Goal: Use online tool/utility: Use online tool/utility

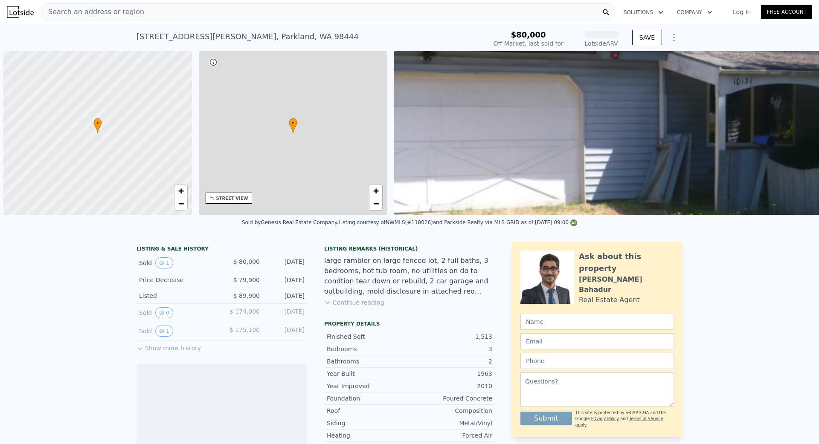
scroll to position [0, 3]
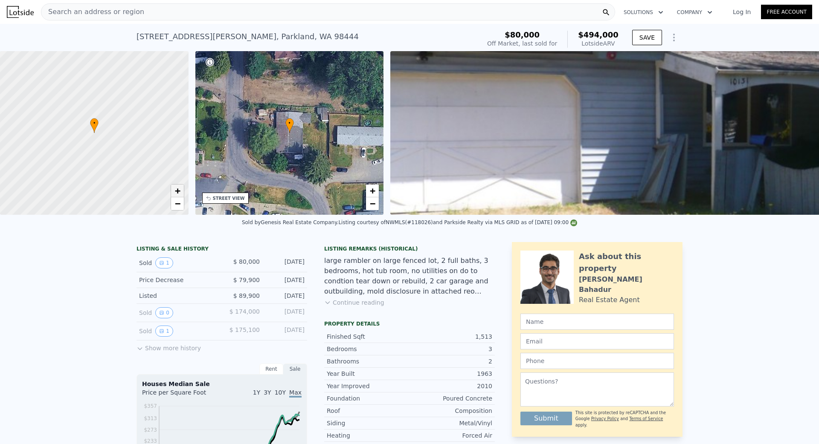
click at [176, 193] on span "+" at bounding box center [177, 191] width 6 height 11
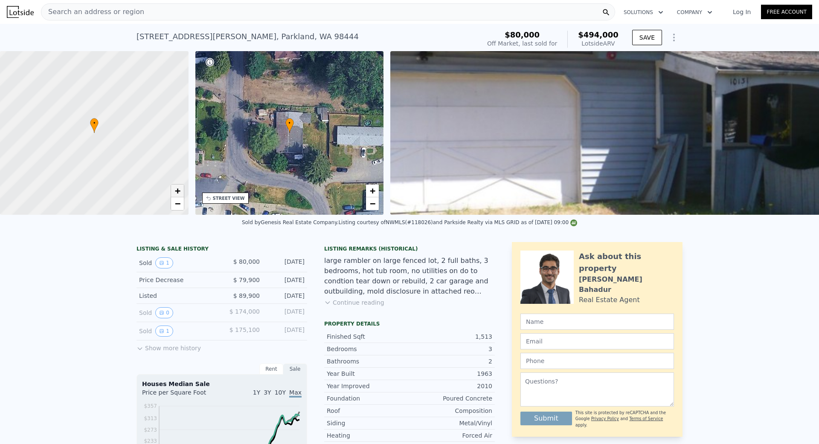
click at [176, 193] on span "+" at bounding box center [177, 191] width 6 height 11
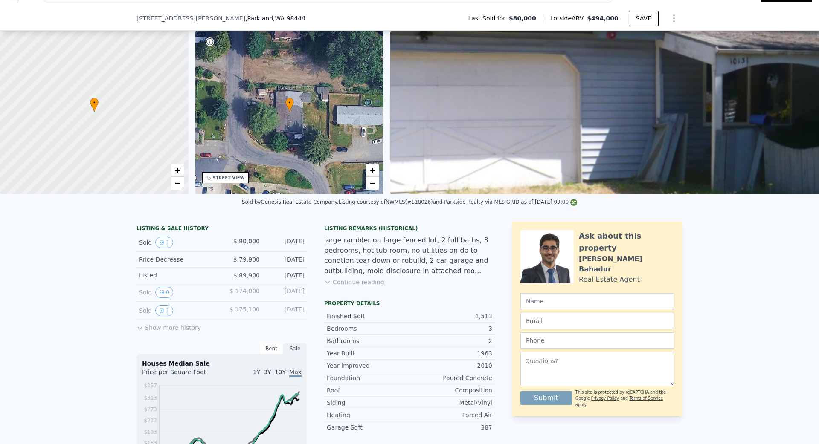
scroll to position [85, 0]
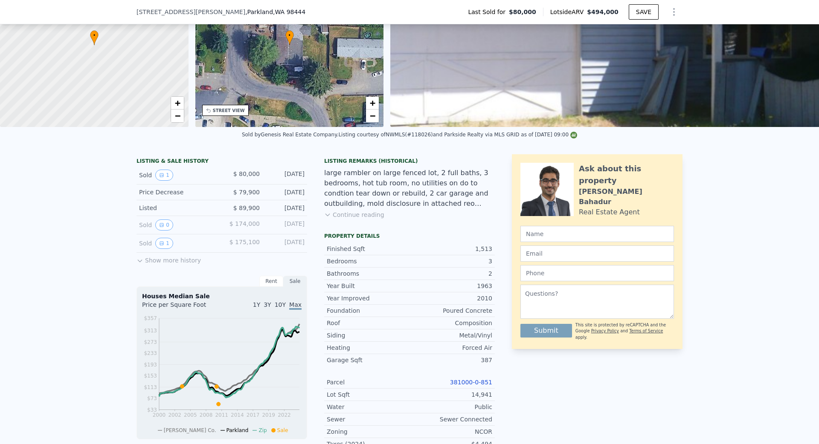
click at [354, 223] on div "Listing Remarks (Historical) large rambler on large fenced lot, 2 full baths, 3…" at bounding box center [409, 194] width 171 height 72
click at [357, 218] on button "Continue reading" at bounding box center [354, 215] width 60 height 9
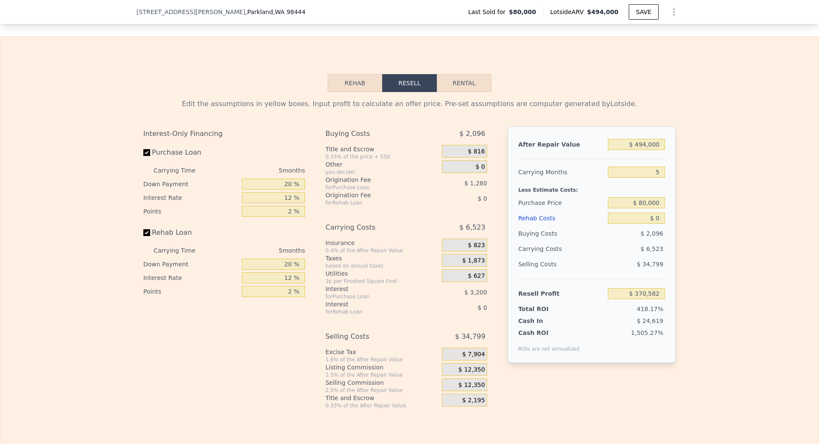
scroll to position [1239, 0]
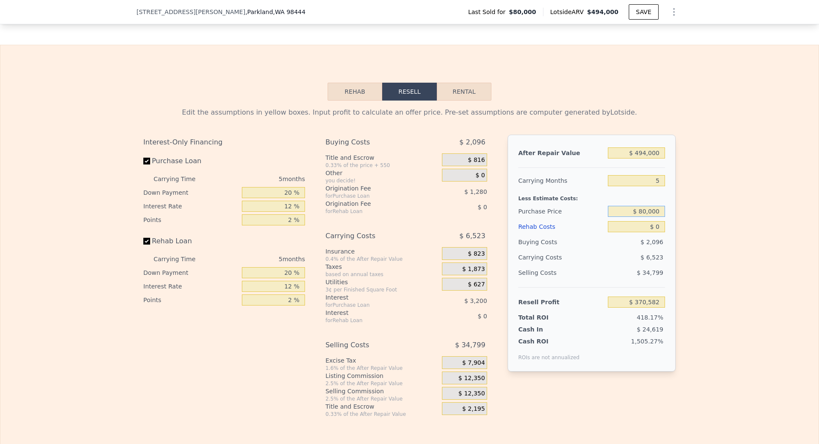
drag, startPoint x: 640, startPoint y: 210, endPoint x: 714, endPoint y: 218, distance: 74.6
click at [680, 210] on div "Edit the assumptions in yellow boxes. Input profit to calculate an offer price.…" at bounding box center [409, 259] width 546 height 317
type input "$ 160,000"
click at [732, 214] on div "Edit the assumptions in yellow boxes. Input profit to calculate an offer price.…" at bounding box center [409, 259] width 818 height 317
type input "$ 285,835"
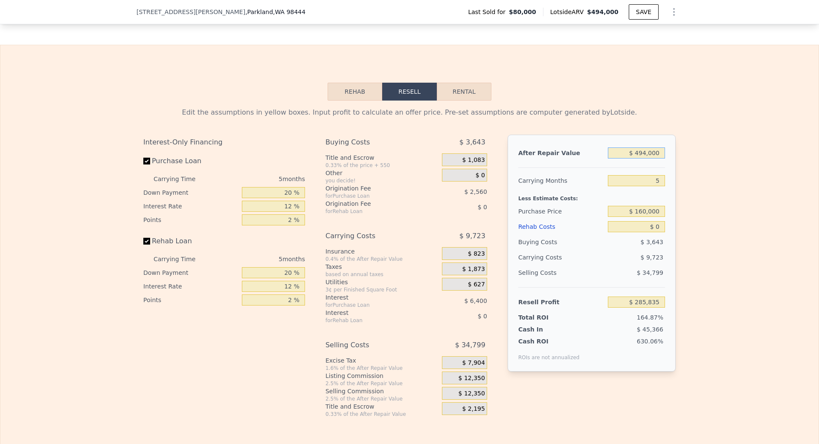
drag, startPoint x: 636, startPoint y: 154, endPoint x: 701, endPoint y: 154, distance: 64.8
click at [701, 154] on div "Edit the assumptions in yellow boxes. Input profit to calculate an offer price.…" at bounding box center [409, 259] width 818 height 317
type input "$ 5"
type input "-$ 173,088"
type input "$ 50,000"
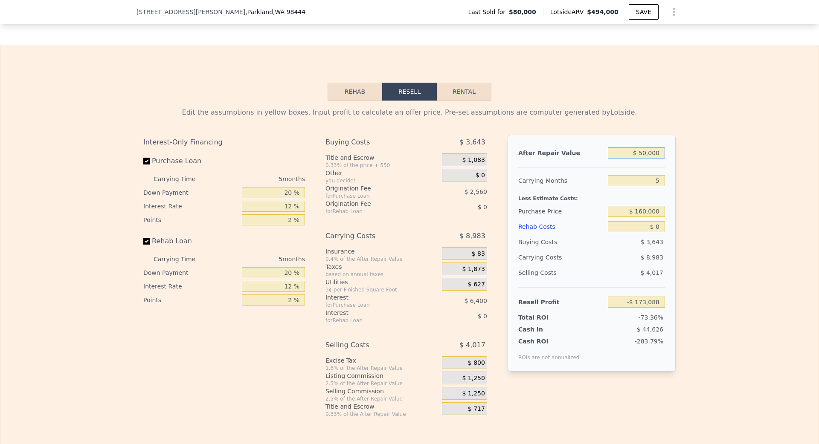
type input "-$ 168,448"
type input "$ 500,000"
type input "$ 291,409"
type input "$ 500,000"
click at [746, 184] on div "Edit the assumptions in yellow boxes. Input profit to calculate an offer price.…" at bounding box center [409, 259] width 818 height 317
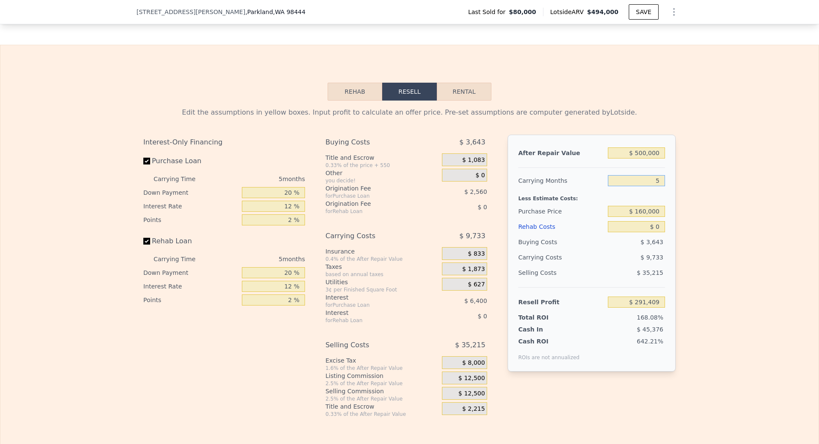
drag, startPoint x: 653, startPoint y: 182, endPoint x: 695, endPoint y: 183, distance: 41.8
click at [691, 182] on div "Edit the assumptions in yellow boxes. Input profit to calculate an offer price.…" at bounding box center [409, 259] width 818 height 317
type input "12"
type input "$ 277,783"
type input "12"
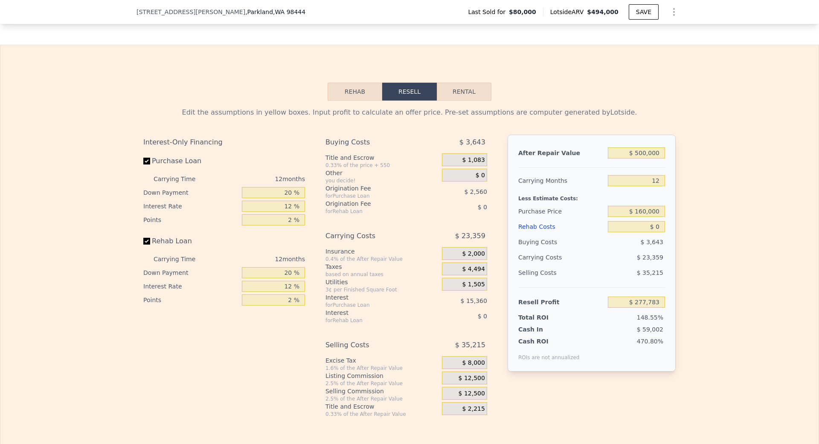
click at [703, 212] on div "Edit the assumptions in yellow boxes. Input profit to calculate an offer price.…" at bounding box center [409, 259] width 818 height 317
click at [651, 228] on input "$ 0" at bounding box center [636, 226] width 57 height 11
type input "$ 30"
type input "$ 277,753"
type input "$ 3,500"
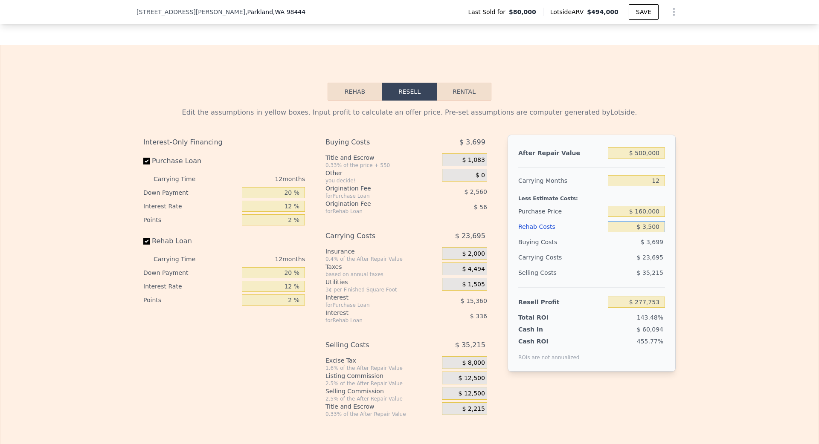
type input "$ 273,891"
type input "$ 350,000"
type input "-$ 111,417"
type input "$ 3,500,000"
type input "-$ 3,614,217"
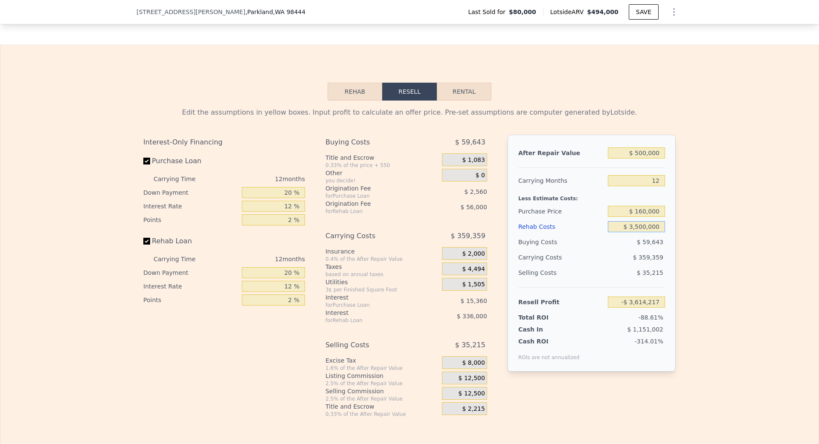
type input "$ 350,000"
type input "-$ 111,417"
type input "$ 350,000"
click at [736, 260] on div "Edit the assumptions in yellow boxes. Input profit to calculate an offer price.…" at bounding box center [409, 259] width 818 height 317
drag, startPoint x: 654, startPoint y: 180, endPoint x: 706, endPoint y: 180, distance: 52.5
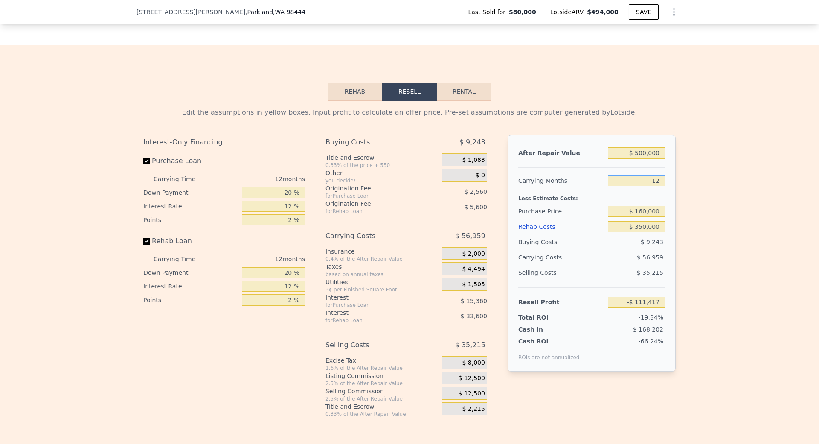
click at [683, 180] on div "Edit the assumptions in yellow boxes. Input profit to calculate an offer price.…" at bounding box center [409, 259] width 818 height 317
type input "8"
type input "-$ 92,430"
type input "6"
type input "-$ 82,937"
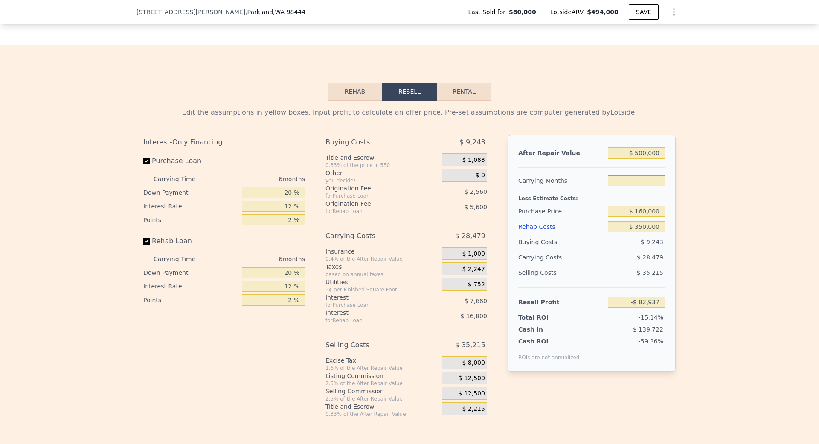
type input "3"
type input "-$ 68,698"
type input "1"
type input "-$ 59,205"
type input "7"
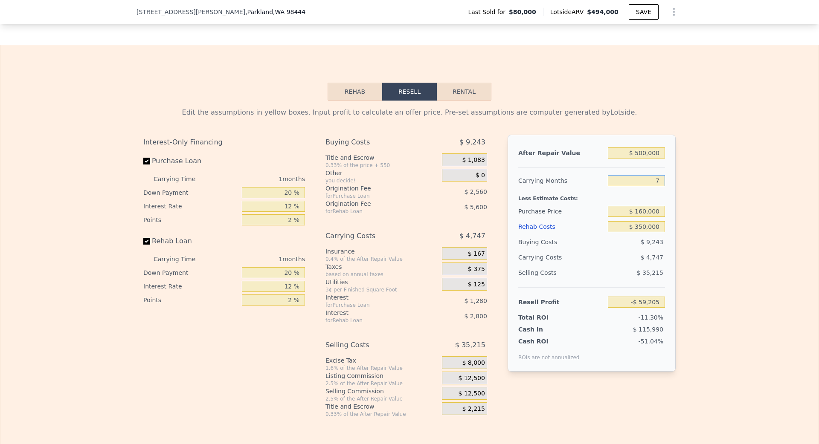
type input "-$ 87,685"
type input "7"
drag, startPoint x: 638, startPoint y: 227, endPoint x: 674, endPoint y: 227, distance: 36.7
click at [642, 227] on input "$ 350,000" at bounding box center [636, 226] width 57 height 11
type input "$ 30,000"
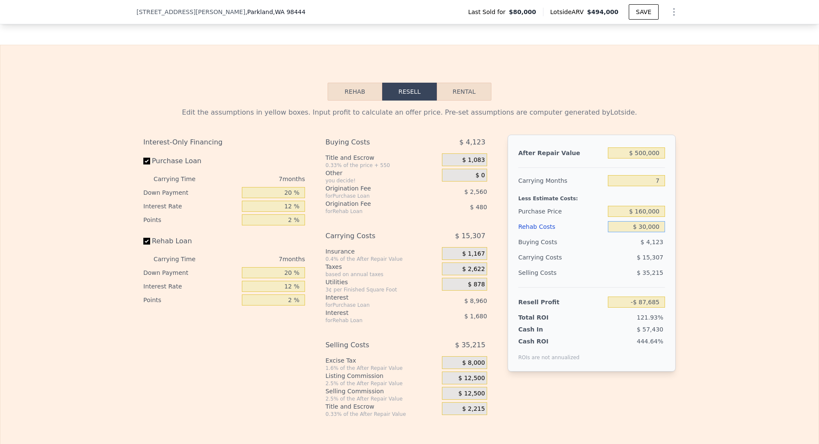
type input "$ 255,355"
type input "$ 320,000"
type input "-$ 55,525"
type input "$ 30,000"
type input "$ 255,355"
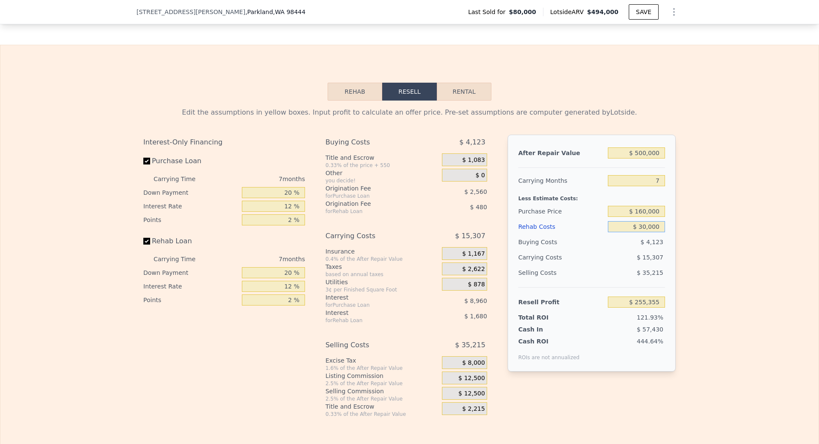
type input "$ 0000"
type input "$ 287,515"
type input "$ 20,000"
type input "$ 266,075"
type input "$ 250,000"
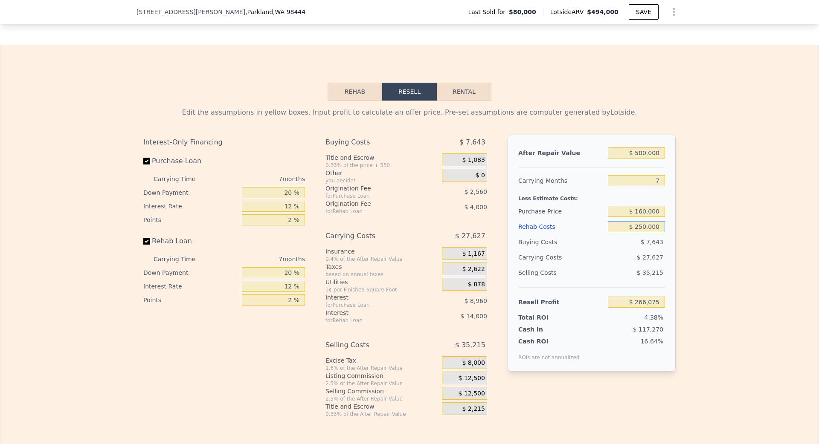
type input "$ 19,515"
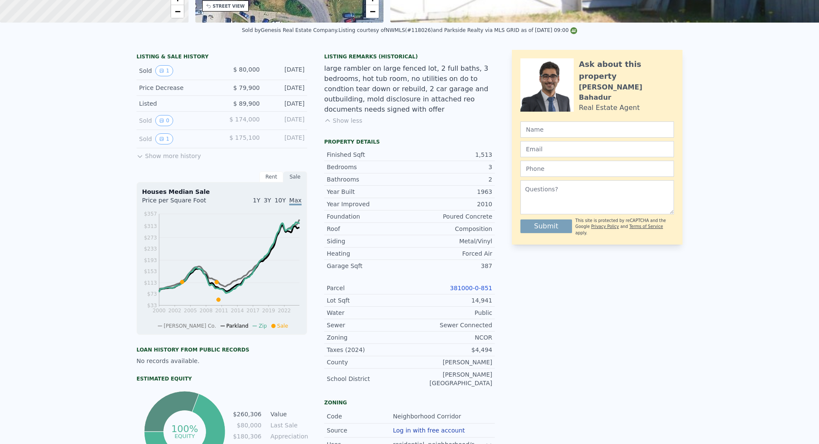
scroll to position [0, 0]
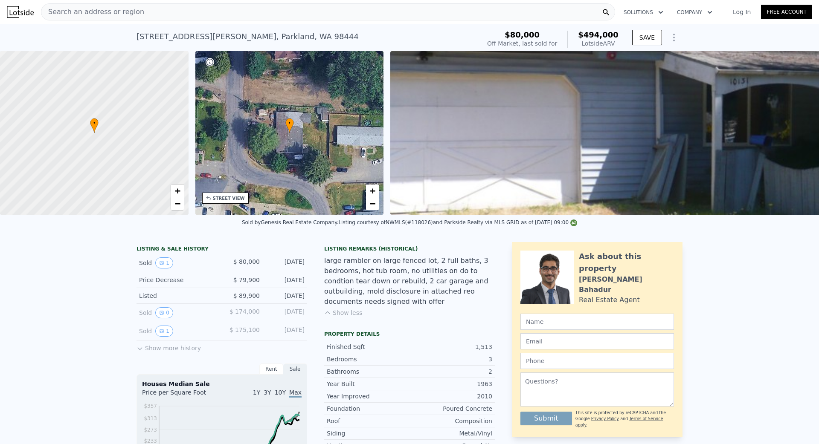
type input "$ 250,000"
click at [266, 147] on div "• + −" at bounding box center [289, 133] width 189 height 164
click at [373, 195] on span "+" at bounding box center [373, 191] width 6 height 11
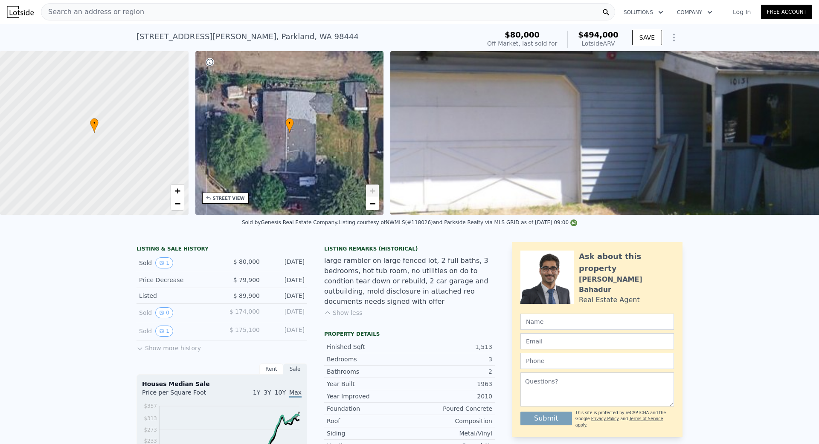
click at [373, 195] on span "+" at bounding box center [373, 191] width 6 height 11
click at [372, 208] on span "−" at bounding box center [373, 203] width 6 height 11
